Goal: Find specific page/section: Find specific page/section

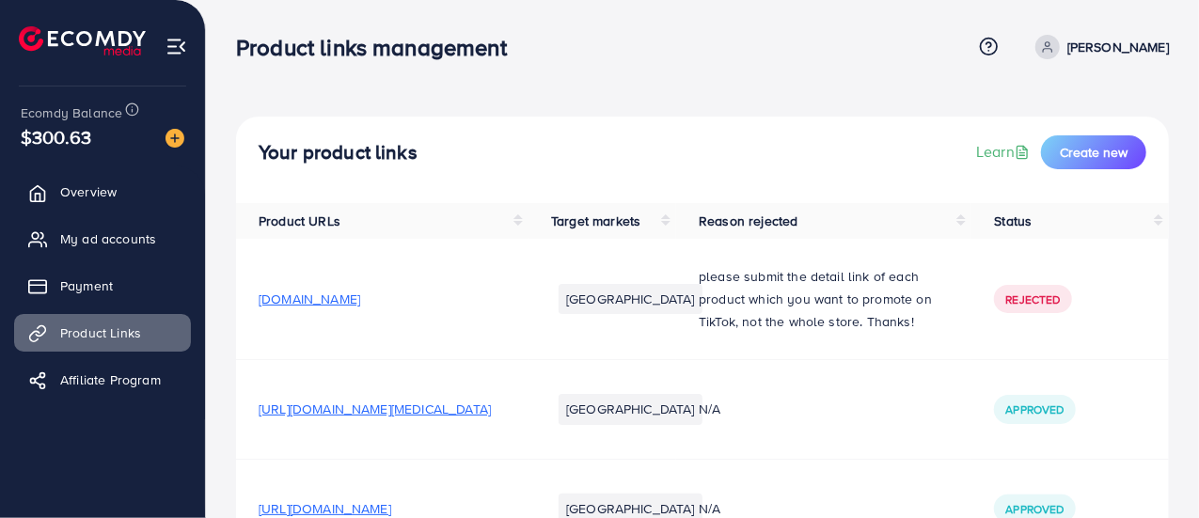
click at [747, 172] on div "Your product links Learn Create new" at bounding box center [702, 160] width 933 height 87
click at [873, 460] on td "N/A" at bounding box center [823, 508] width 295 height 99
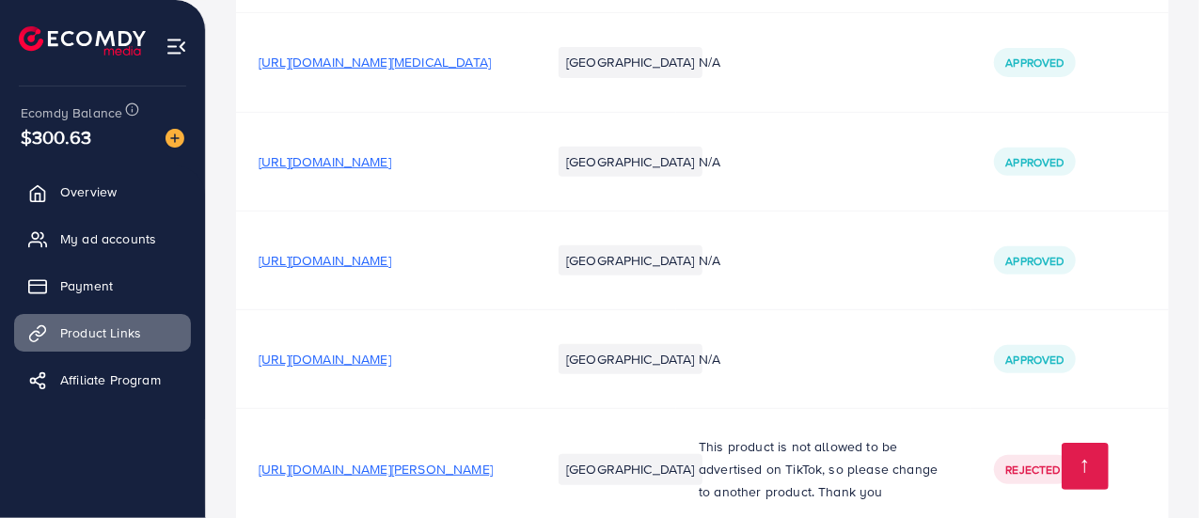
scroll to position [442, 0]
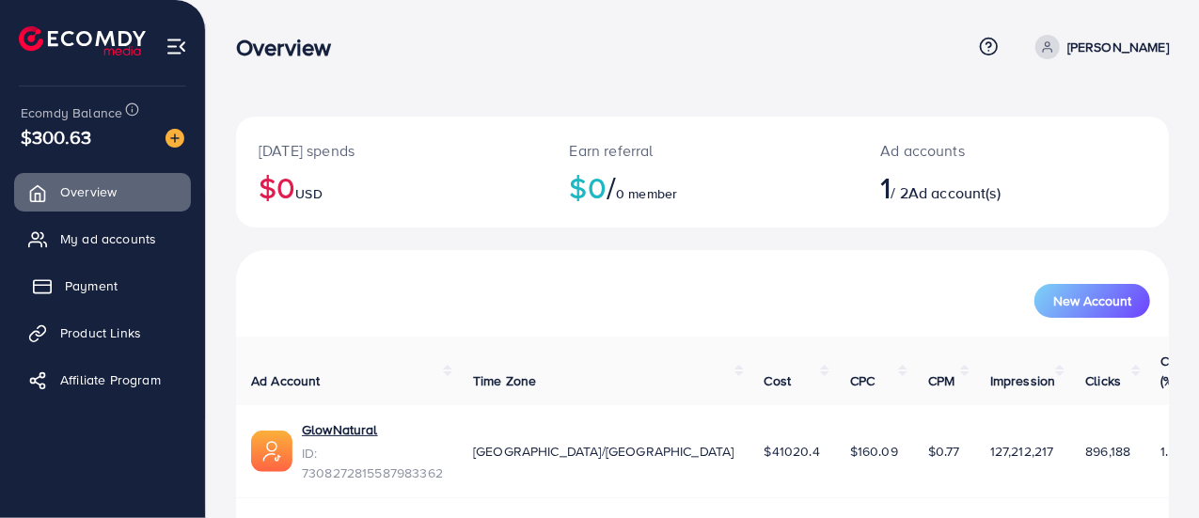
click at [167, 274] on link "Payment" at bounding box center [102, 286] width 177 height 38
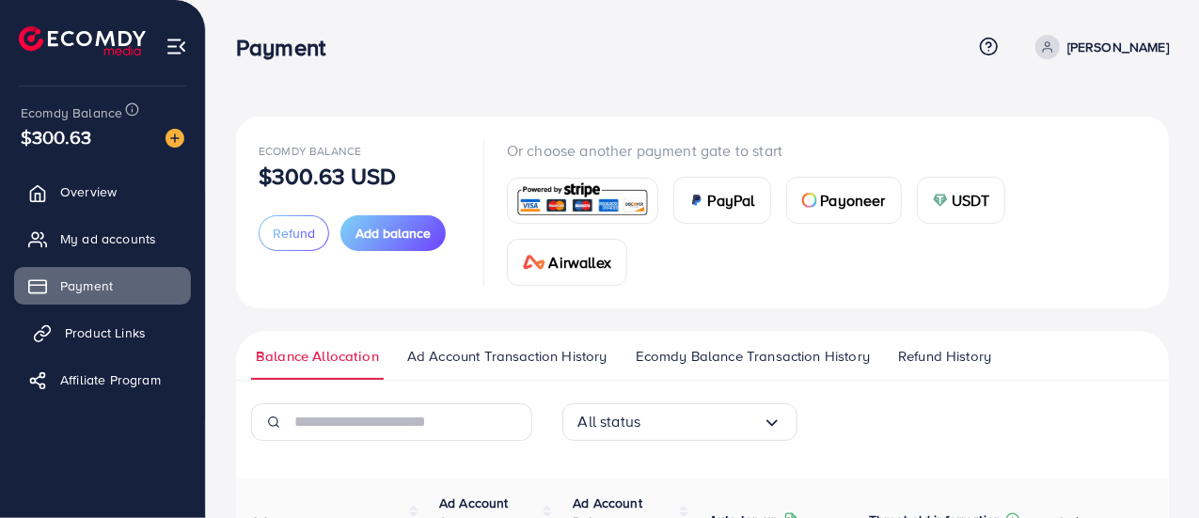
click at [115, 324] on span "Product Links" at bounding box center [105, 332] width 81 height 19
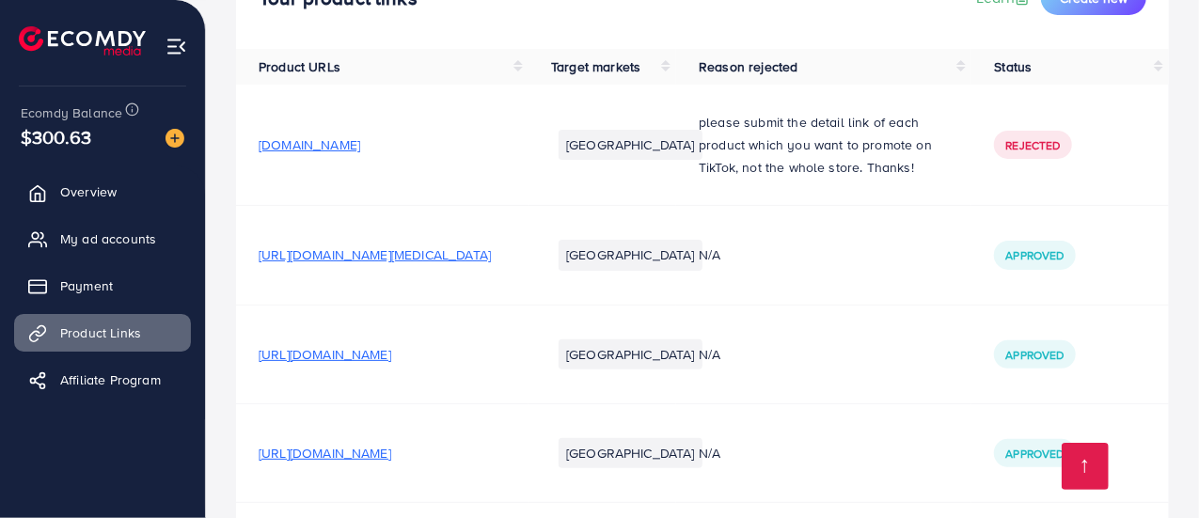
scroll to position [442, 0]
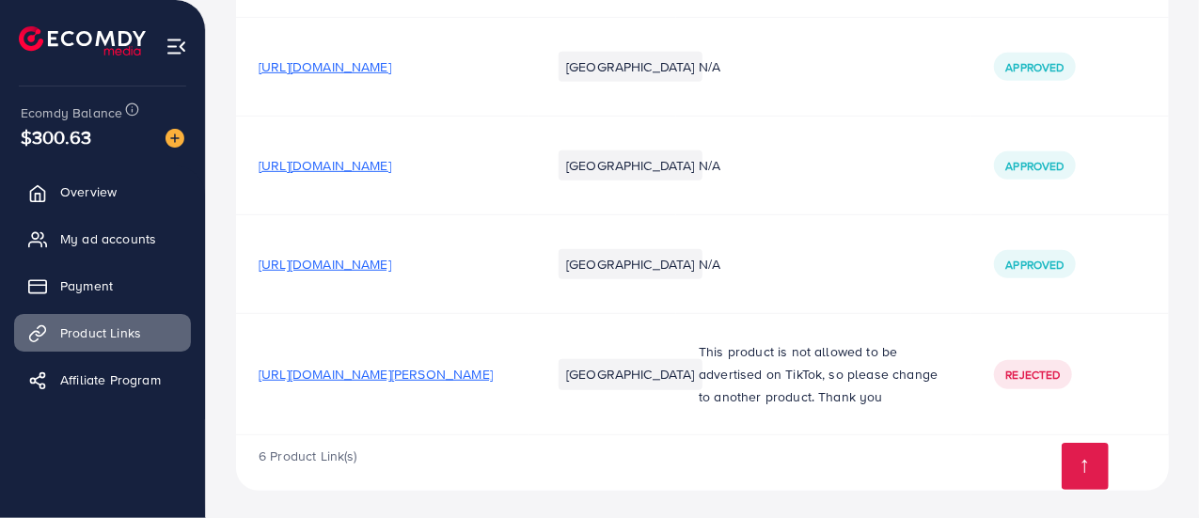
click at [963, 22] on td "N/A" at bounding box center [823, 66] width 295 height 99
